Goal: Task Accomplishment & Management: Use online tool/utility

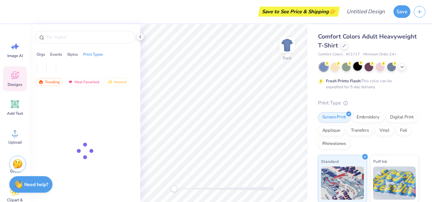
click at [359, 68] on div at bounding box center [357, 66] width 9 height 9
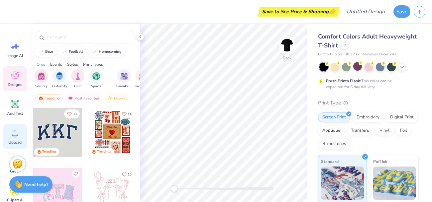
click at [16, 141] on span "Upload" at bounding box center [14, 142] width 13 height 5
click at [11, 137] on icon at bounding box center [15, 133] width 10 height 10
click at [140, 37] on polyline at bounding box center [140, 37] width 1 height 3
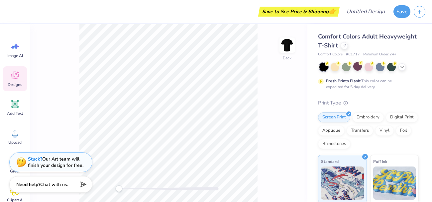
click at [272, 108] on div "Back" at bounding box center [168, 113] width 277 height 178
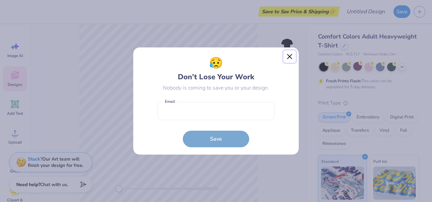
click at [293, 57] on button "Close" at bounding box center [289, 57] width 13 height 13
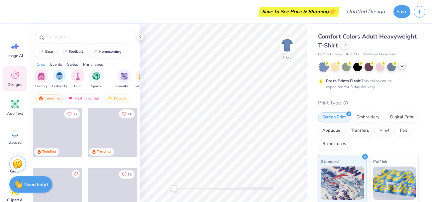
click at [402, 66] on icon at bounding box center [401, 66] width 5 height 5
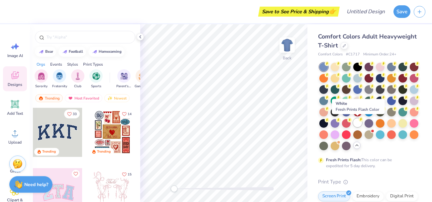
click at [358, 121] on div at bounding box center [357, 123] width 9 height 9
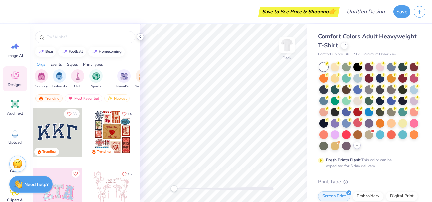
click at [140, 38] on icon at bounding box center [140, 36] width 5 height 5
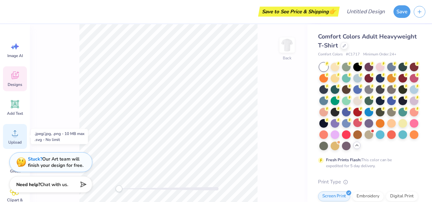
click at [19, 140] on span "Upload" at bounding box center [14, 142] width 13 height 5
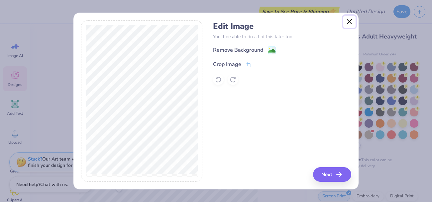
click at [351, 19] on button "Close" at bounding box center [349, 22] width 13 height 13
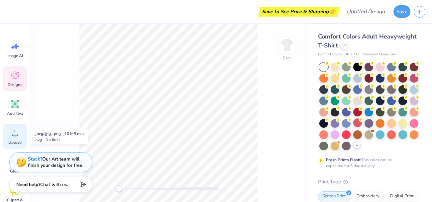
click at [14, 134] on circle at bounding box center [15, 136] width 5 height 5
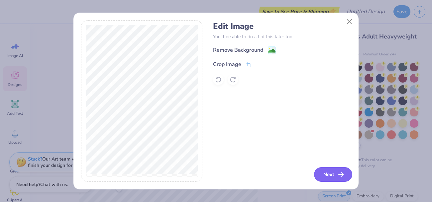
click at [342, 171] on icon "button" at bounding box center [341, 175] width 8 height 8
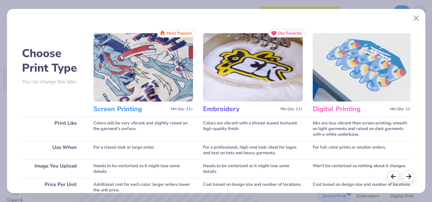
scroll to position [129, 0]
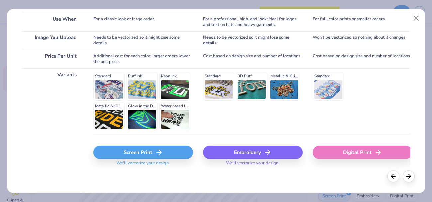
click at [109, 89] on div "Standard Puff Ink Neon Ink Metallic & Glitter Ink Glow in the Dark Ink Water ba…" at bounding box center [143, 101] width 100 height 58
click at [162, 150] on icon at bounding box center [159, 153] width 8 height 8
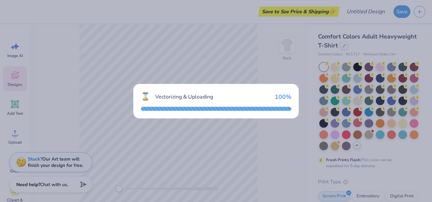
click at [162, 150] on div "⌛ Vectorizing & Uploading 100 %" at bounding box center [216, 101] width 432 height 202
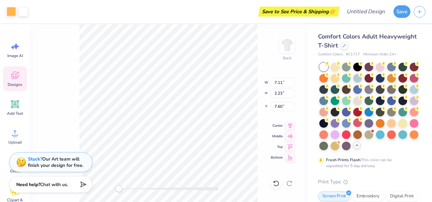
type input "4.98"
type input "9.41"
type input "2.95"
type input "4.88"
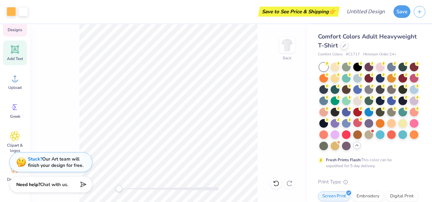
scroll to position [88, 0]
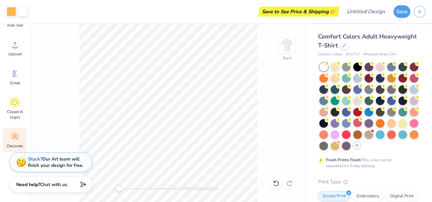
click at [17, 137] on icon at bounding box center [15, 137] width 8 height 6
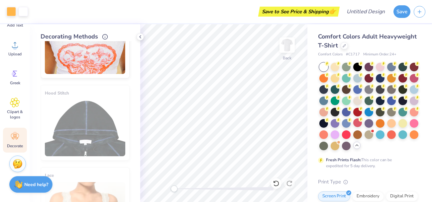
scroll to position [420, 0]
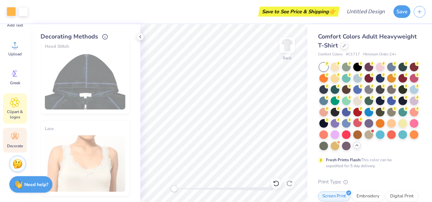
click at [26, 108] on div "Clipart & logos" at bounding box center [15, 109] width 24 height 30
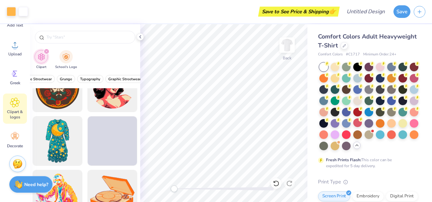
scroll to position [2234, 0]
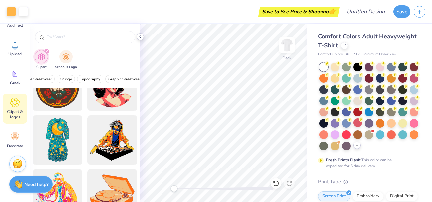
click at [140, 38] on polyline at bounding box center [140, 37] width 1 height 3
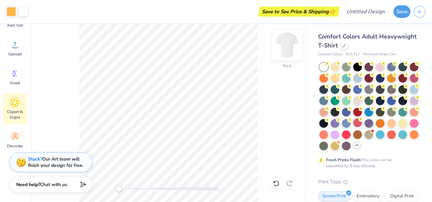
click at [292, 48] on img at bounding box center [287, 45] width 27 height 27
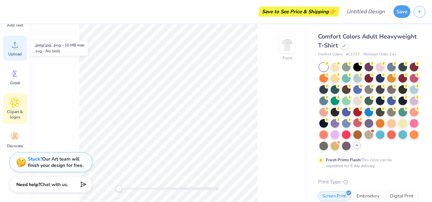
click at [17, 59] on div "Upload" at bounding box center [15, 48] width 24 height 25
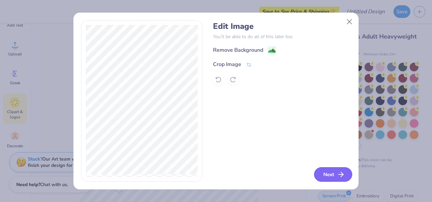
click at [348, 175] on button "Next" at bounding box center [333, 174] width 38 height 15
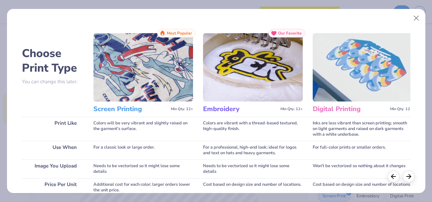
scroll to position [129, 0]
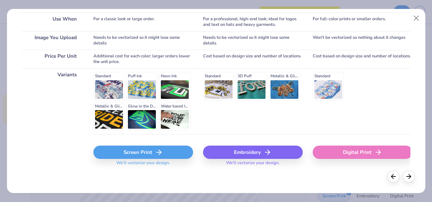
click at [141, 154] on div "Screen Print" at bounding box center [143, 152] width 100 height 13
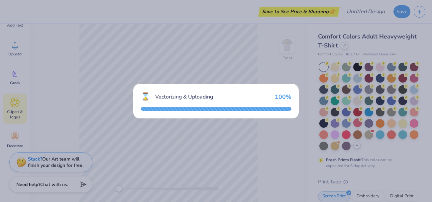
click at [284, 149] on div "⌛ Vectorizing & Uploading 100 %" at bounding box center [216, 101] width 432 height 202
click at [284, 148] on div "⌛ Vectorizing & Uploading 100 %" at bounding box center [216, 101] width 432 height 202
click at [283, 92] on div "⌛ Vectorizing & Uploading 100 %" at bounding box center [216, 96] width 151 height 11
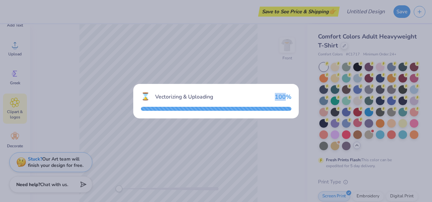
click at [280, 113] on div "⌛ Vectorizing & Uploading 100 %" at bounding box center [215, 101] width 165 height 35
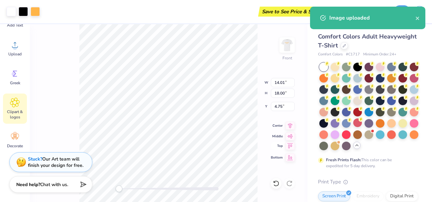
click at [284, 151] on div "Front W 14.01 14.01 " H 18.00 18.00 " Y 4.75 4.75 " Center Middle Top Bottom" at bounding box center [168, 113] width 277 height 178
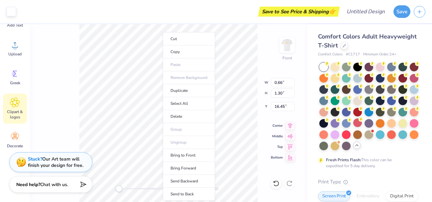
type input "14.01"
type input "18.00"
type input "4.75"
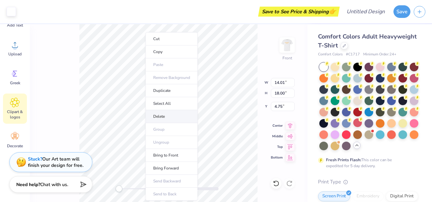
click at [159, 118] on li "Delete" at bounding box center [172, 116] width 52 height 13
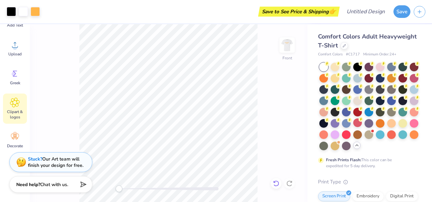
click at [278, 181] on icon at bounding box center [276, 183] width 7 height 7
click at [282, 144] on div "Front" at bounding box center [168, 113] width 277 height 178
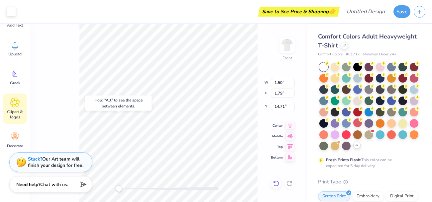
click at [273, 184] on icon at bounding box center [276, 183] width 7 height 7
type input "6.77"
type input "7.10"
type input "12.38"
type input "5.53"
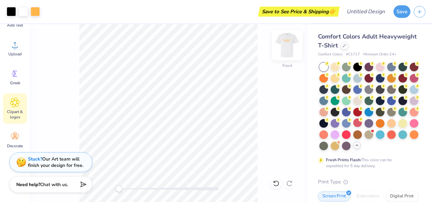
click at [279, 43] on img at bounding box center [287, 45] width 27 height 27
click at [284, 46] on img at bounding box center [286, 45] width 13 height 13
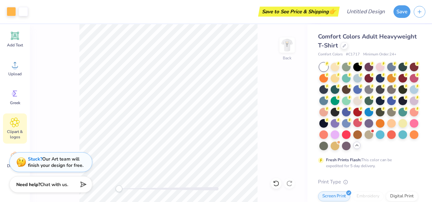
scroll to position [88, 0]
